Goal: Information Seeking & Learning: Understand process/instructions

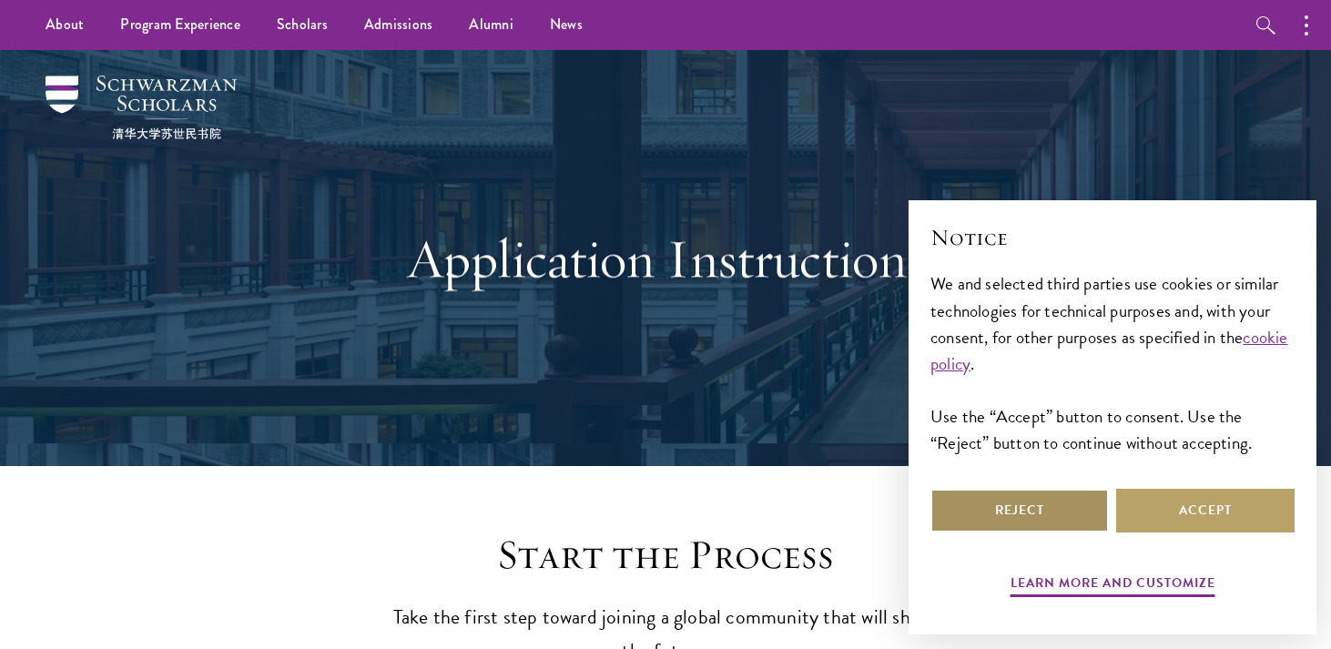
click at [1021, 519] on button "Reject" at bounding box center [1019, 511] width 178 height 44
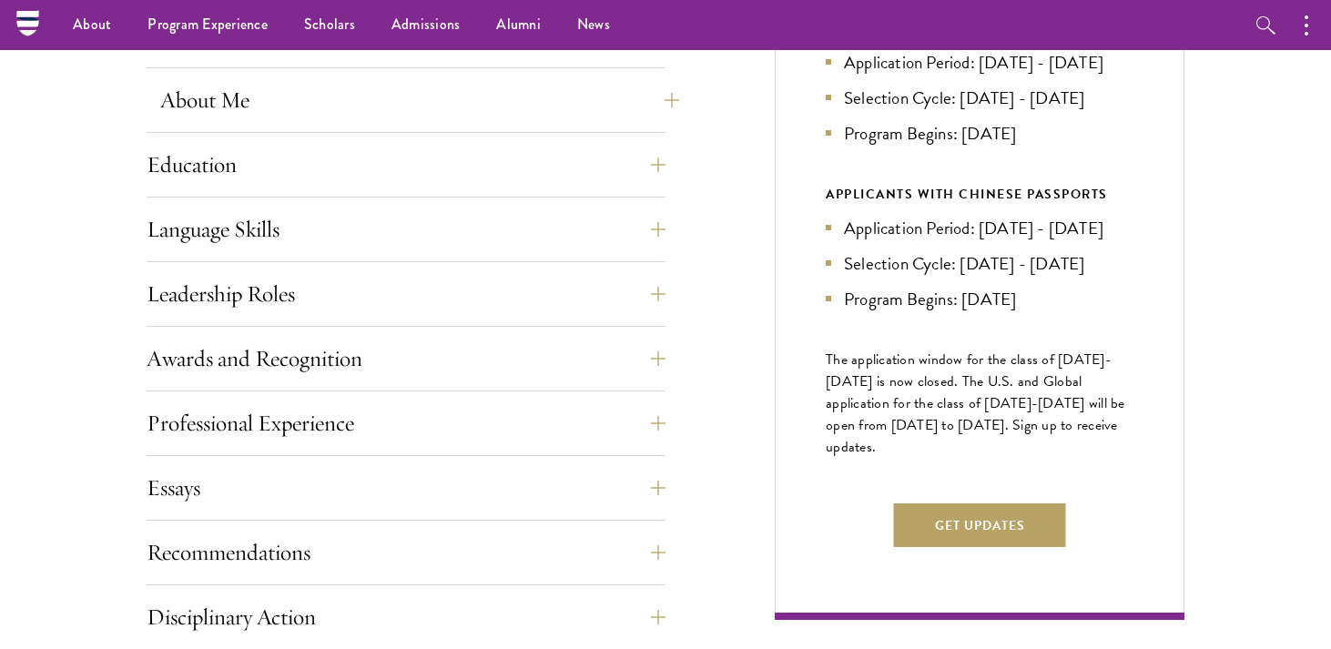
scroll to position [851, 0]
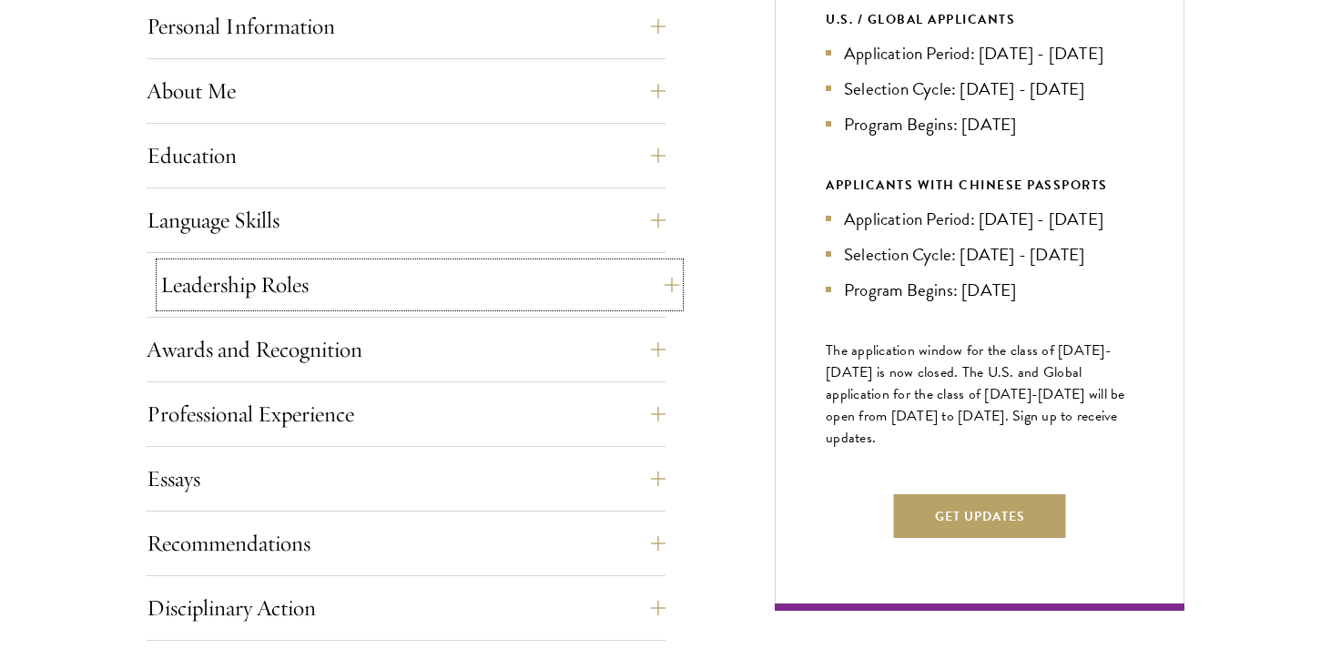
click at [410, 303] on button "Leadership Roles" at bounding box center [419, 285] width 519 height 44
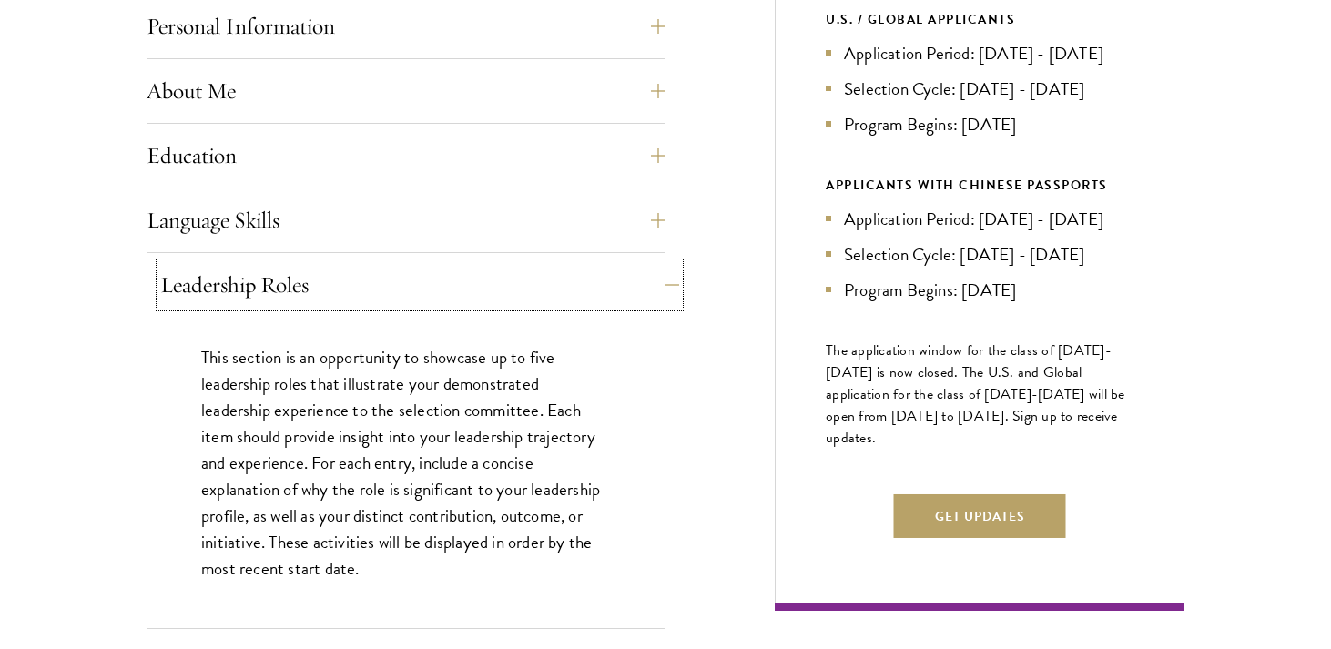
click at [410, 303] on button "Leadership Roles" at bounding box center [419, 285] width 519 height 44
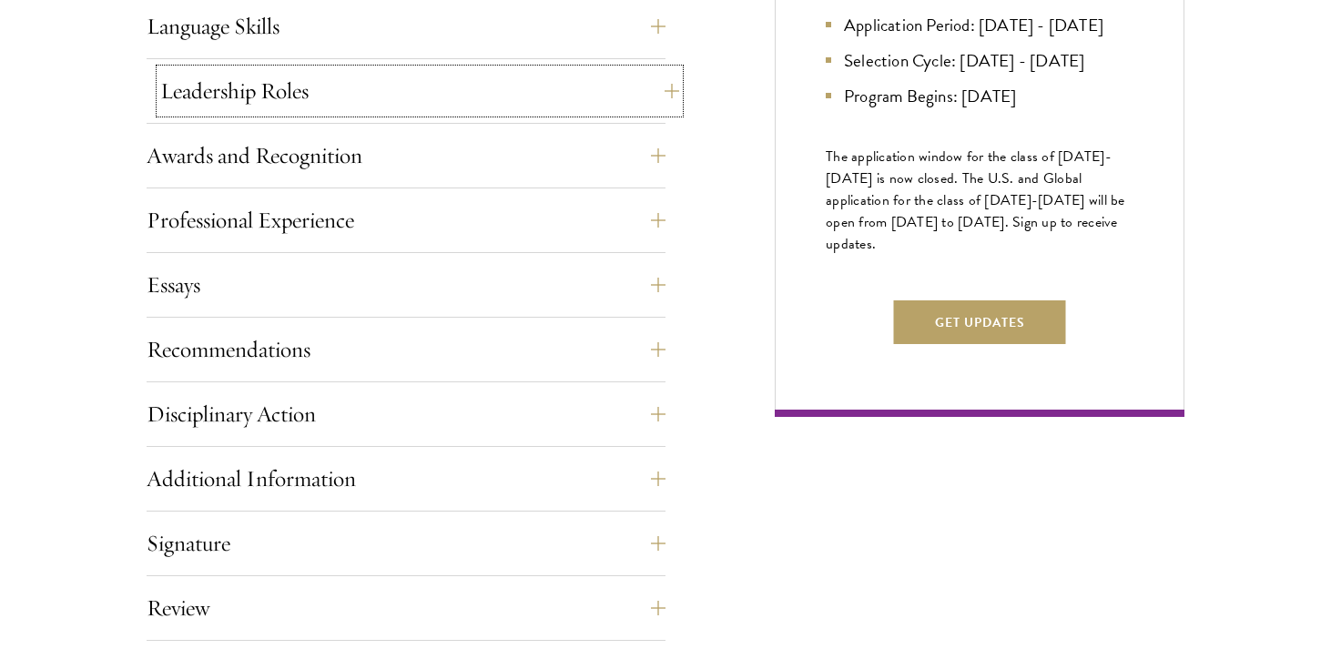
scroll to position [1052, 0]
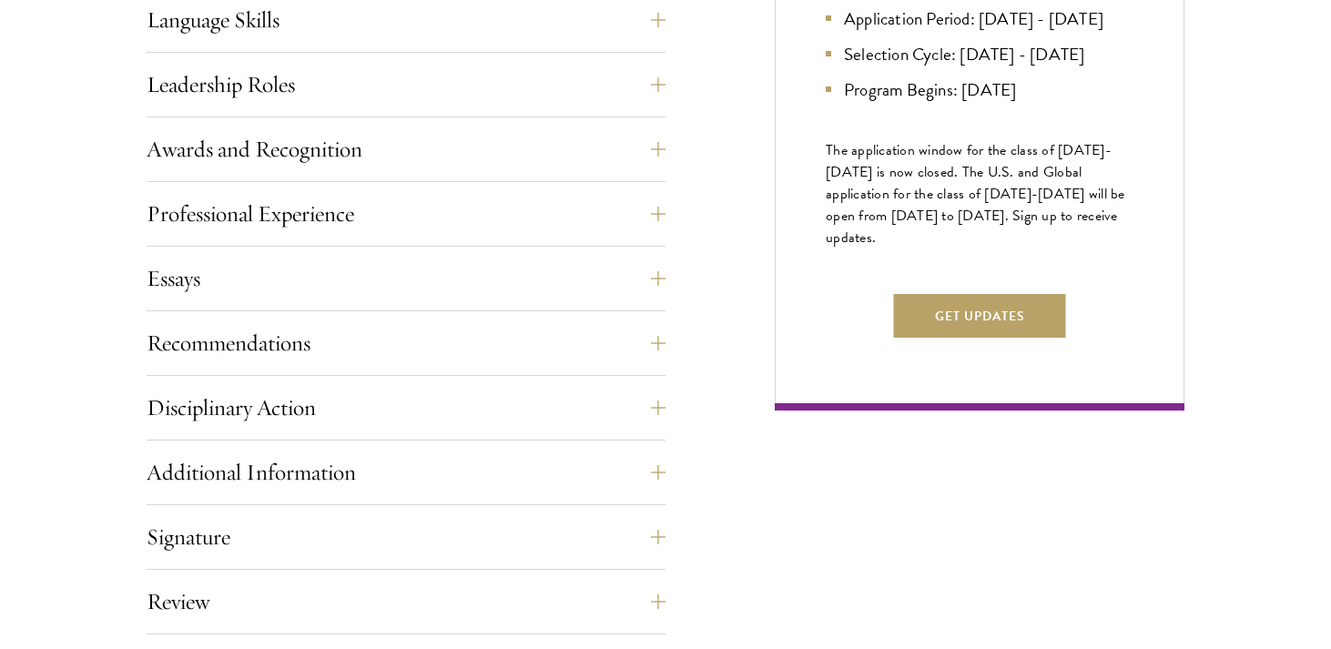
click at [406, 300] on div "Essays Each applicant is required to provide two essays and two short answer re…" at bounding box center [406, 284] width 519 height 55
click at [382, 290] on button "Essays" at bounding box center [419, 279] width 519 height 44
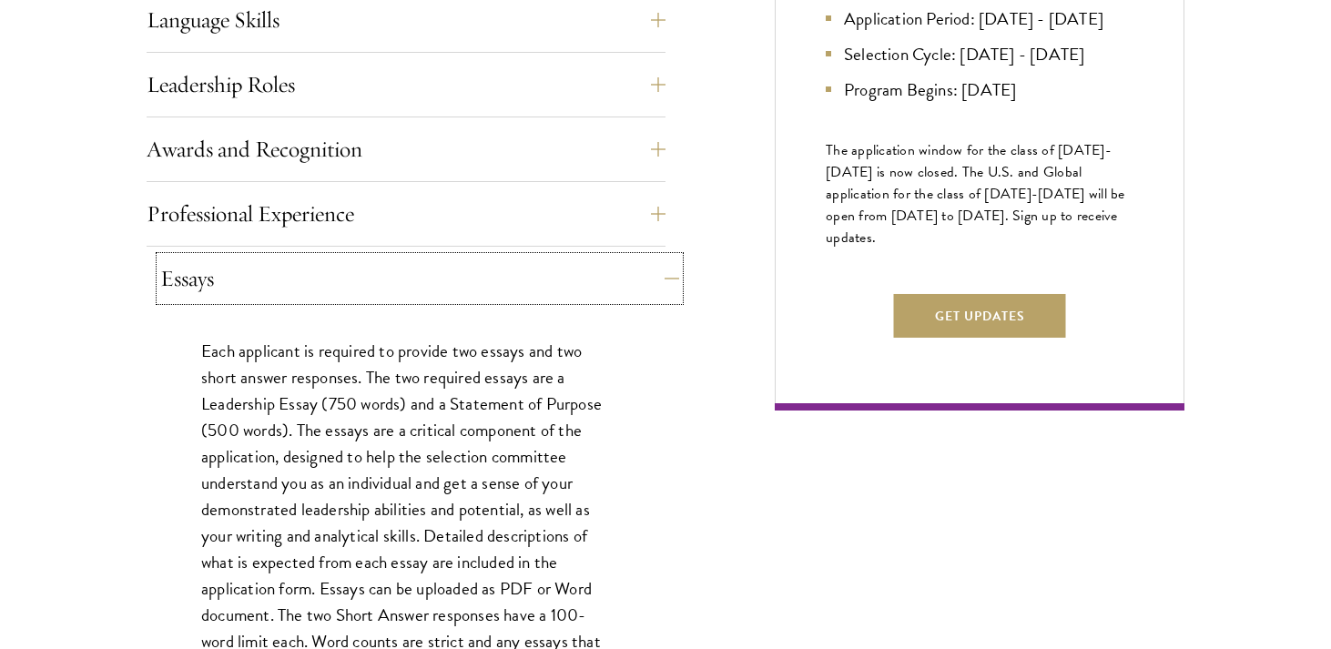
click at [382, 290] on button "Essays" at bounding box center [419, 279] width 519 height 44
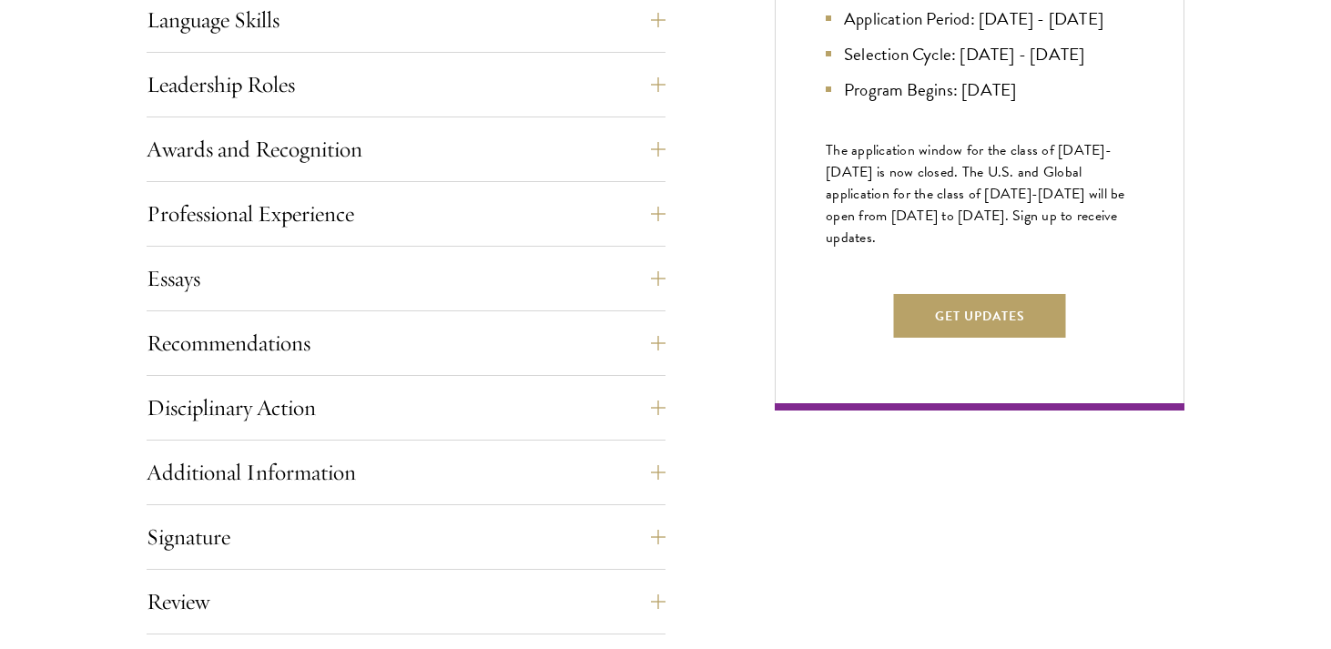
click at [356, 249] on div "Application Home Page The online application form must be completed in English.…" at bounding box center [406, 252] width 519 height 1024
click at [349, 271] on button "Essays" at bounding box center [419, 279] width 519 height 44
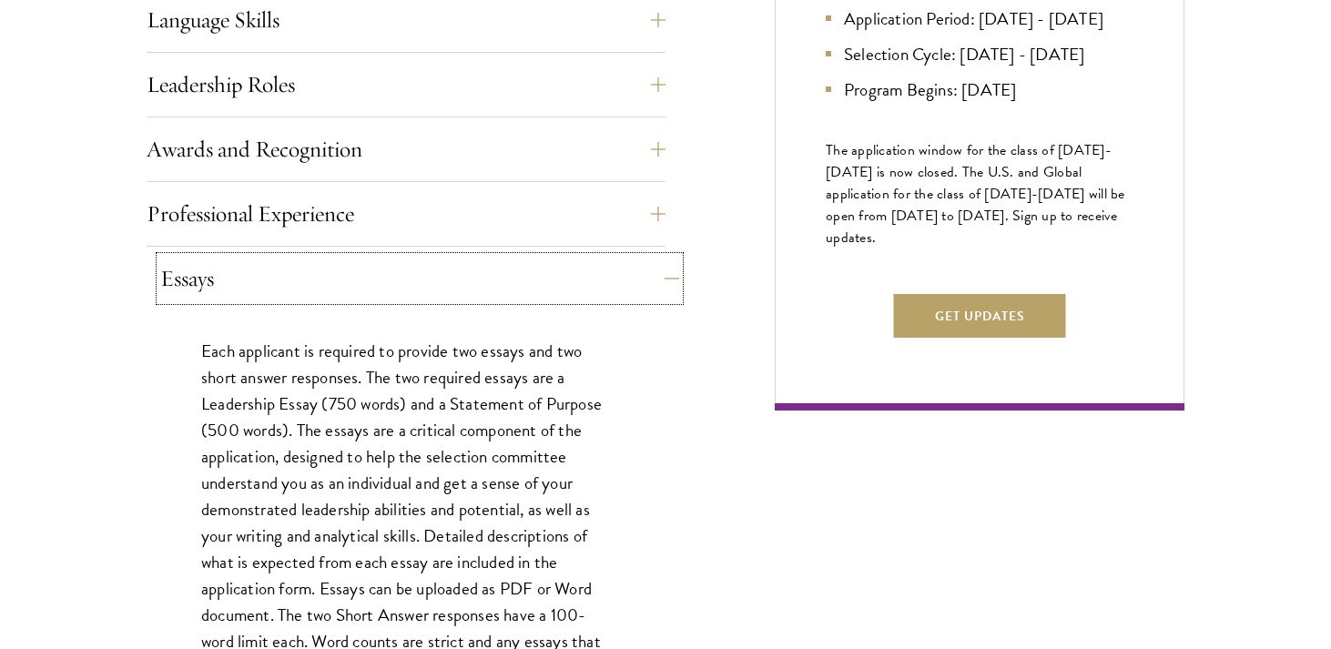
click at [349, 271] on button "Essays" at bounding box center [419, 279] width 519 height 44
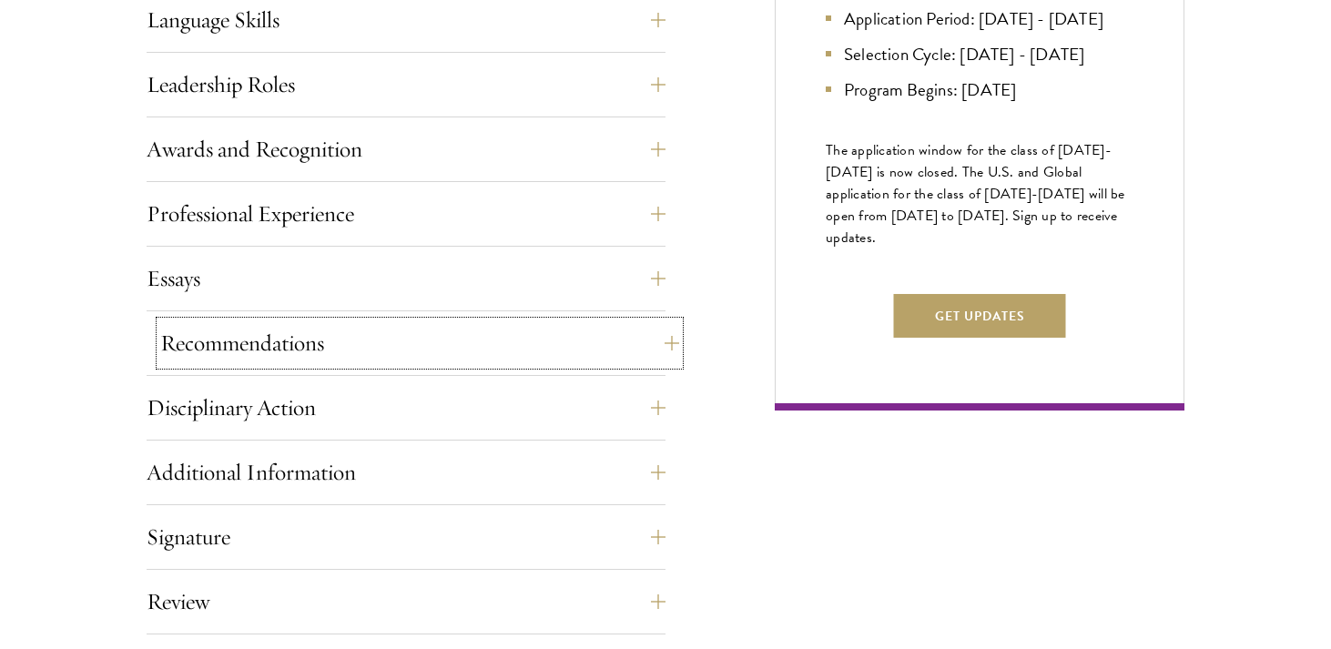
click at [311, 339] on button "Recommendations" at bounding box center [419, 343] width 519 height 44
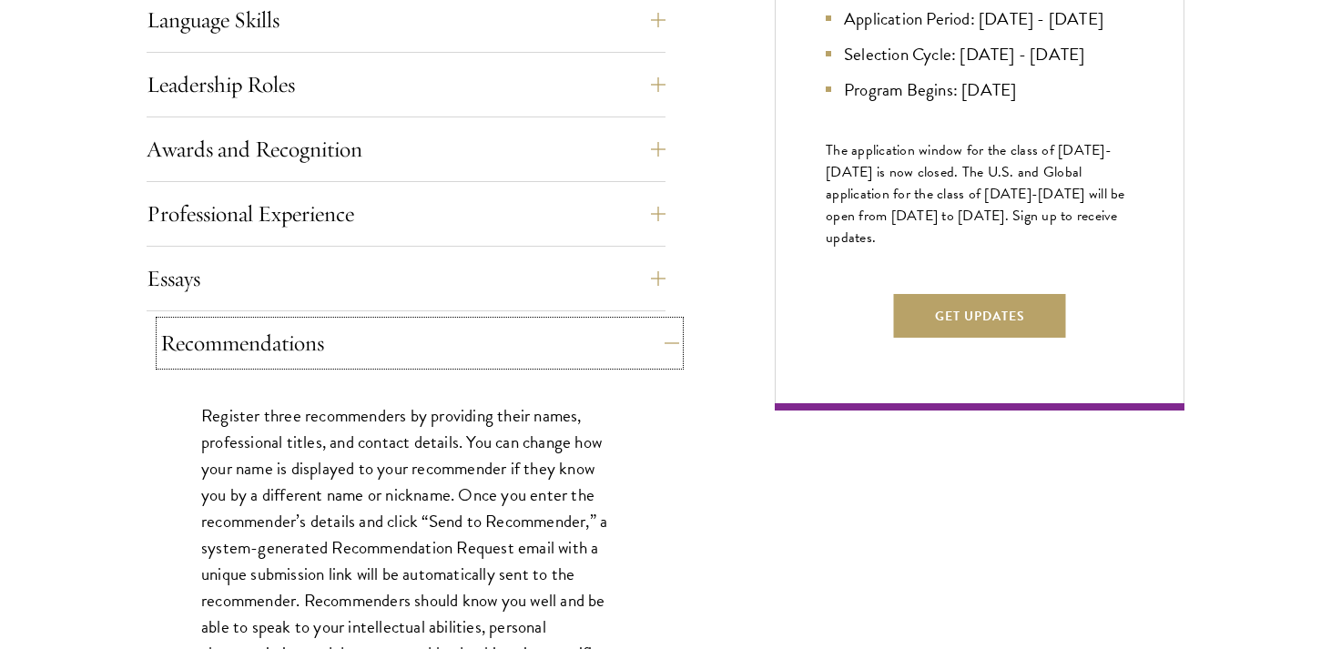
click at [313, 325] on button "Recommendations" at bounding box center [419, 343] width 519 height 44
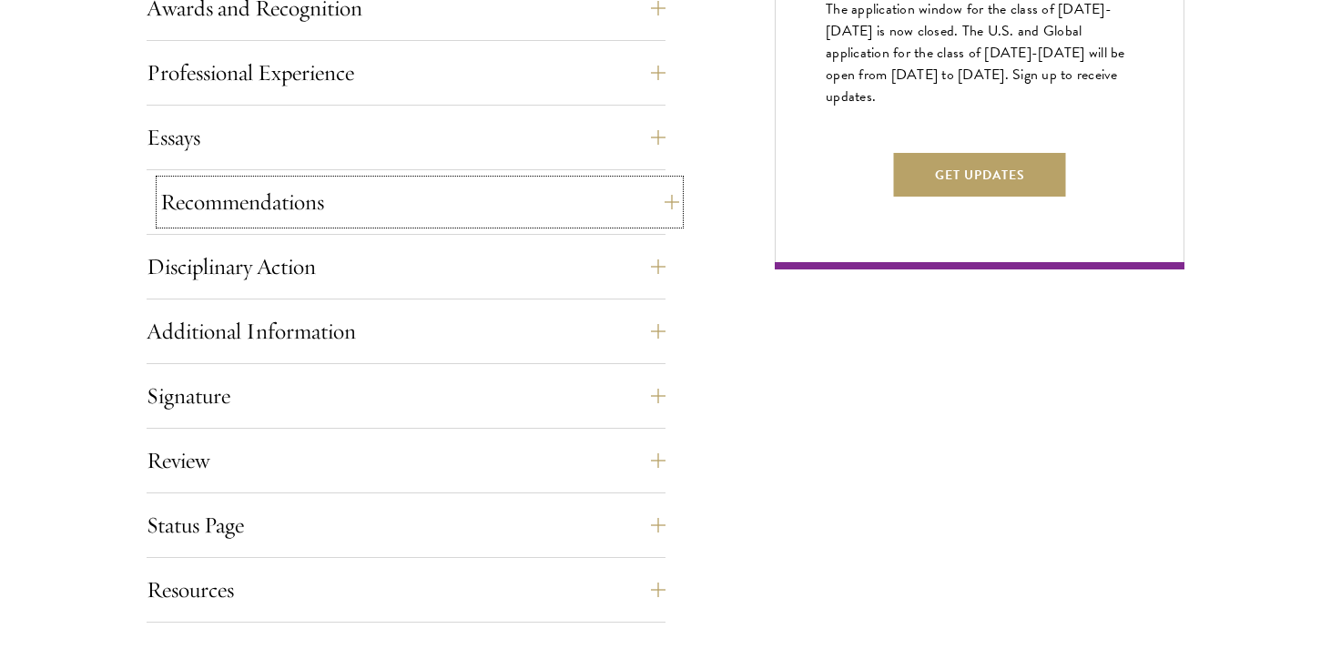
scroll to position [1220, 0]
